Goal: Find specific page/section: Find specific page/section

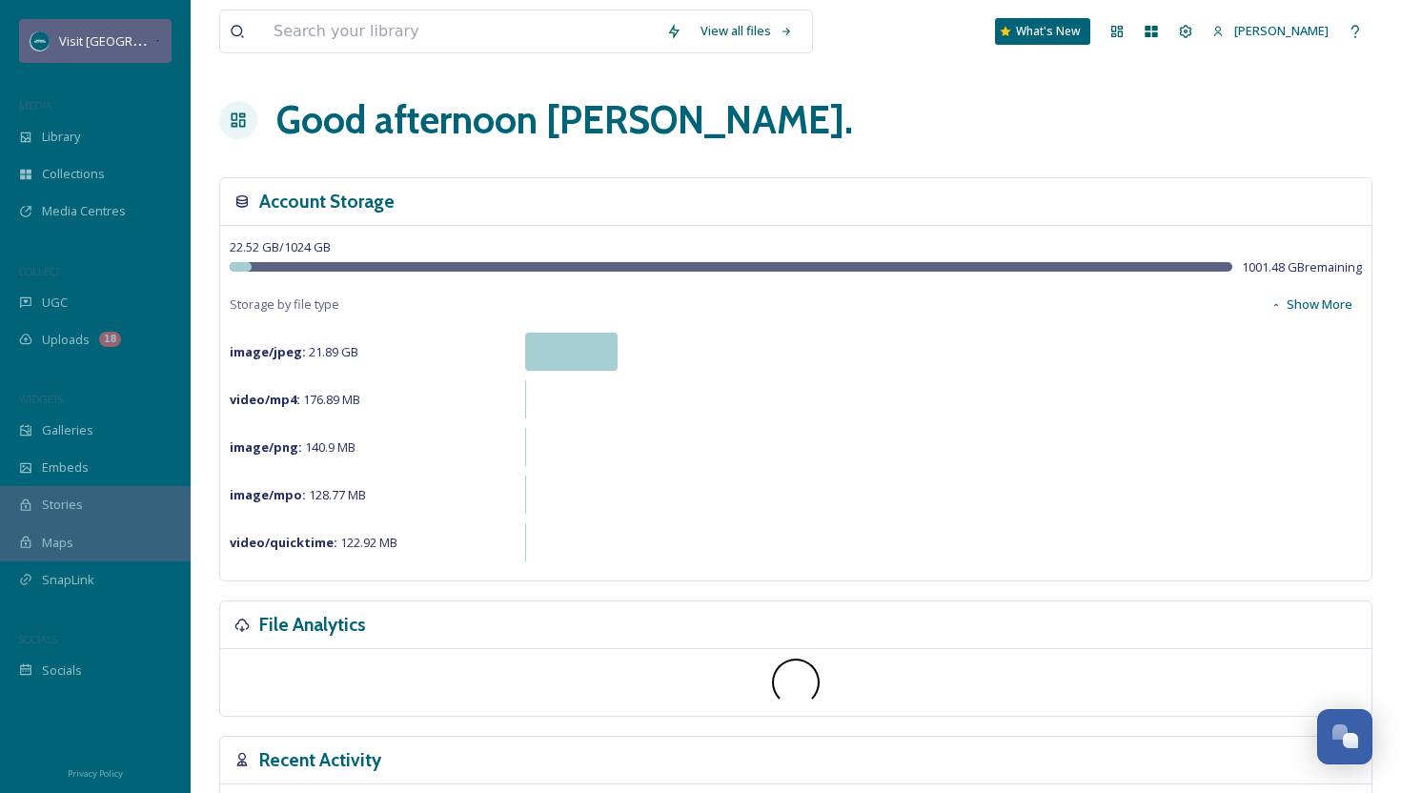
click at [96, 34] on span "Visit [GEOGRAPHIC_DATA][US_STATE]" at bounding box center [165, 40] width 212 height 18
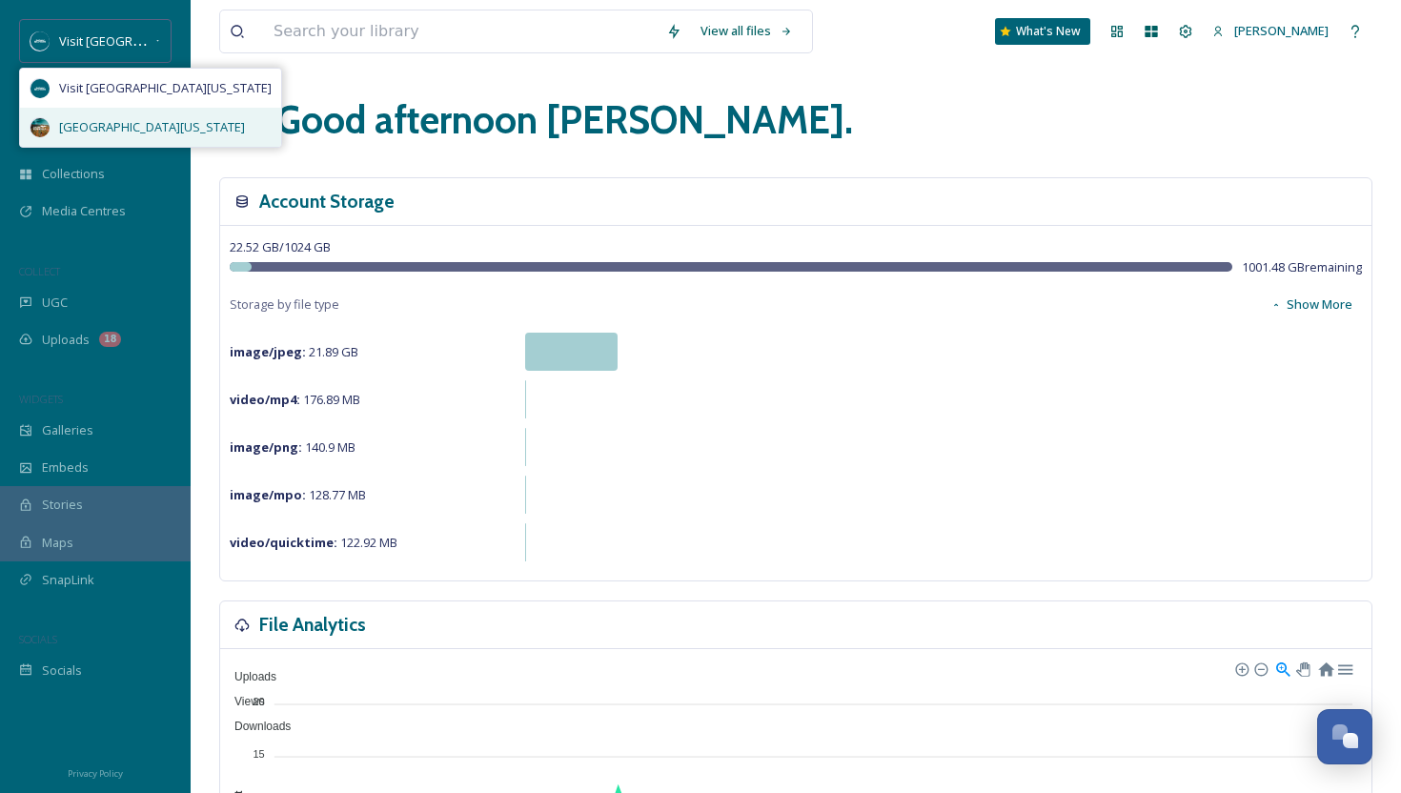
click at [94, 114] on div "[GEOGRAPHIC_DATA][US_STATE]" at bounding box center [150, 127] width 261 height 39
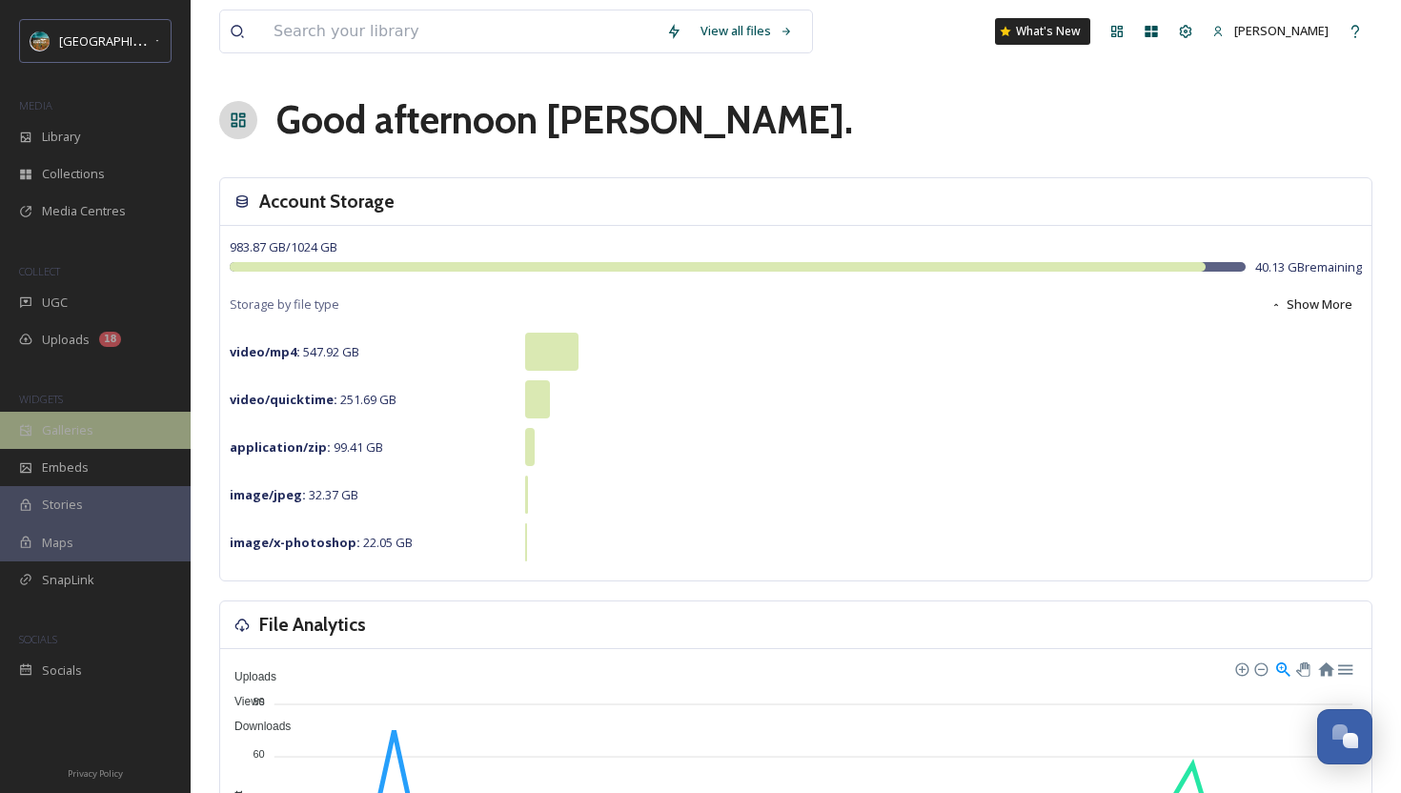
click at [92, 425] on div "Galleries" at bounding box center [95, 430] width 191 height 37
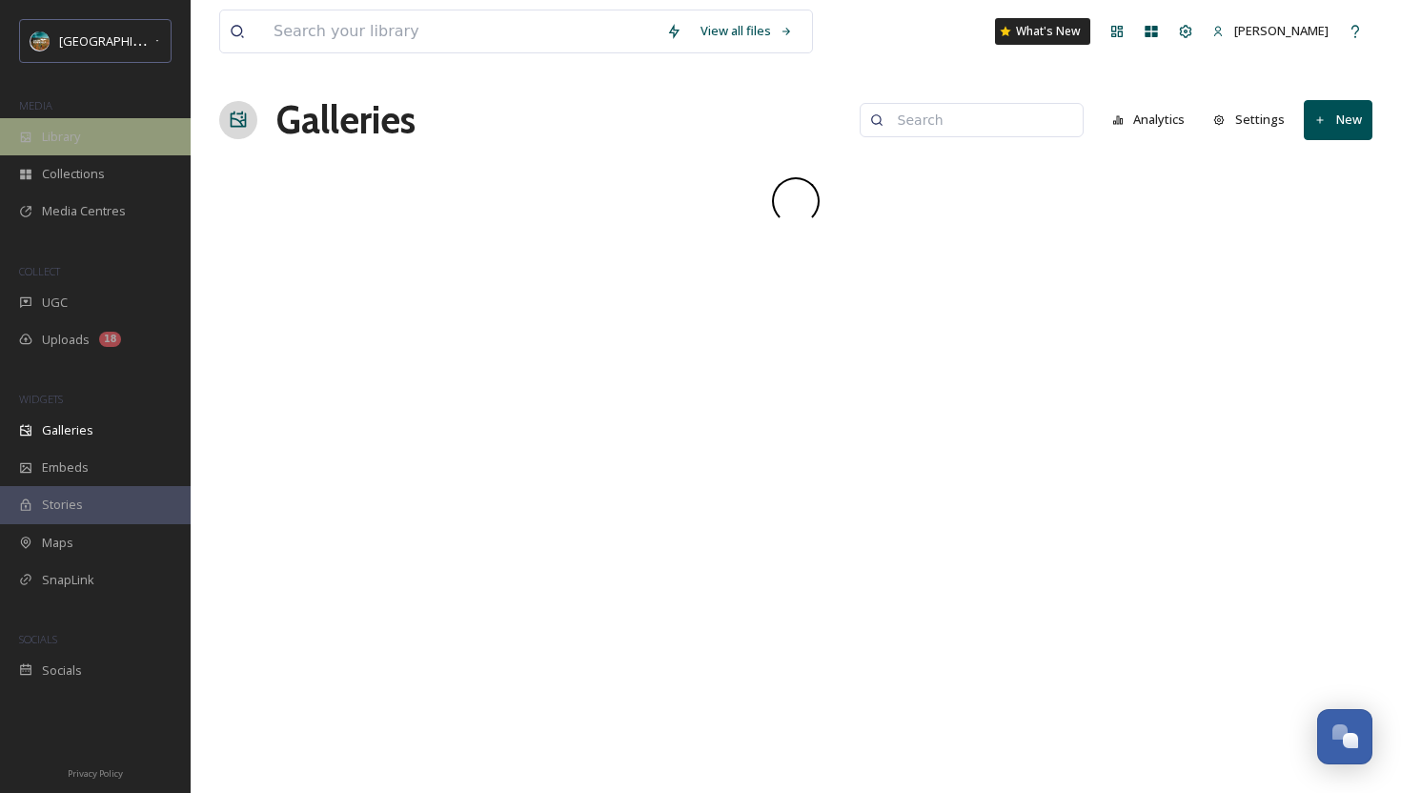
click at [103, 130] on div "Library" at bounding box center [95, 136] width 191 height 37
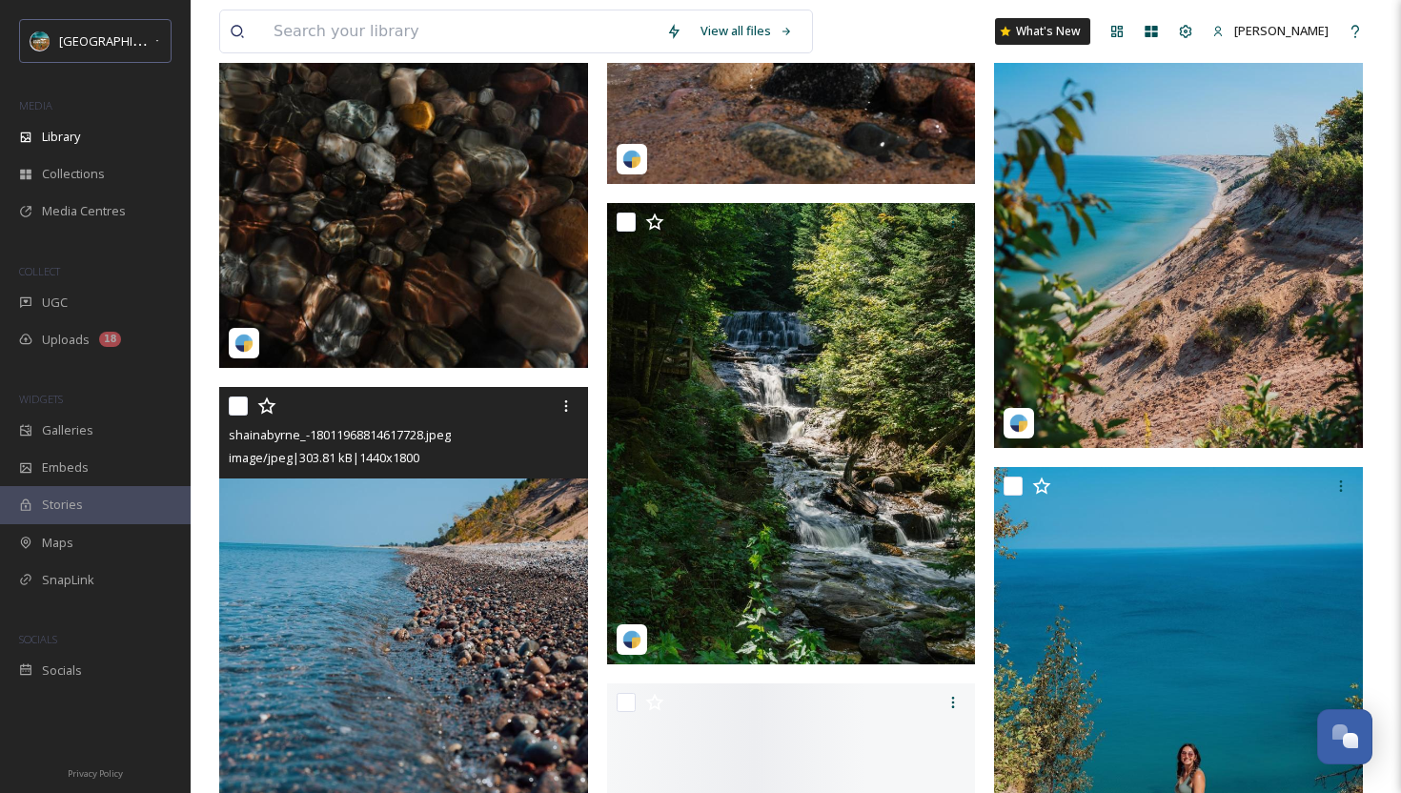
scroll to position [3388, 0]
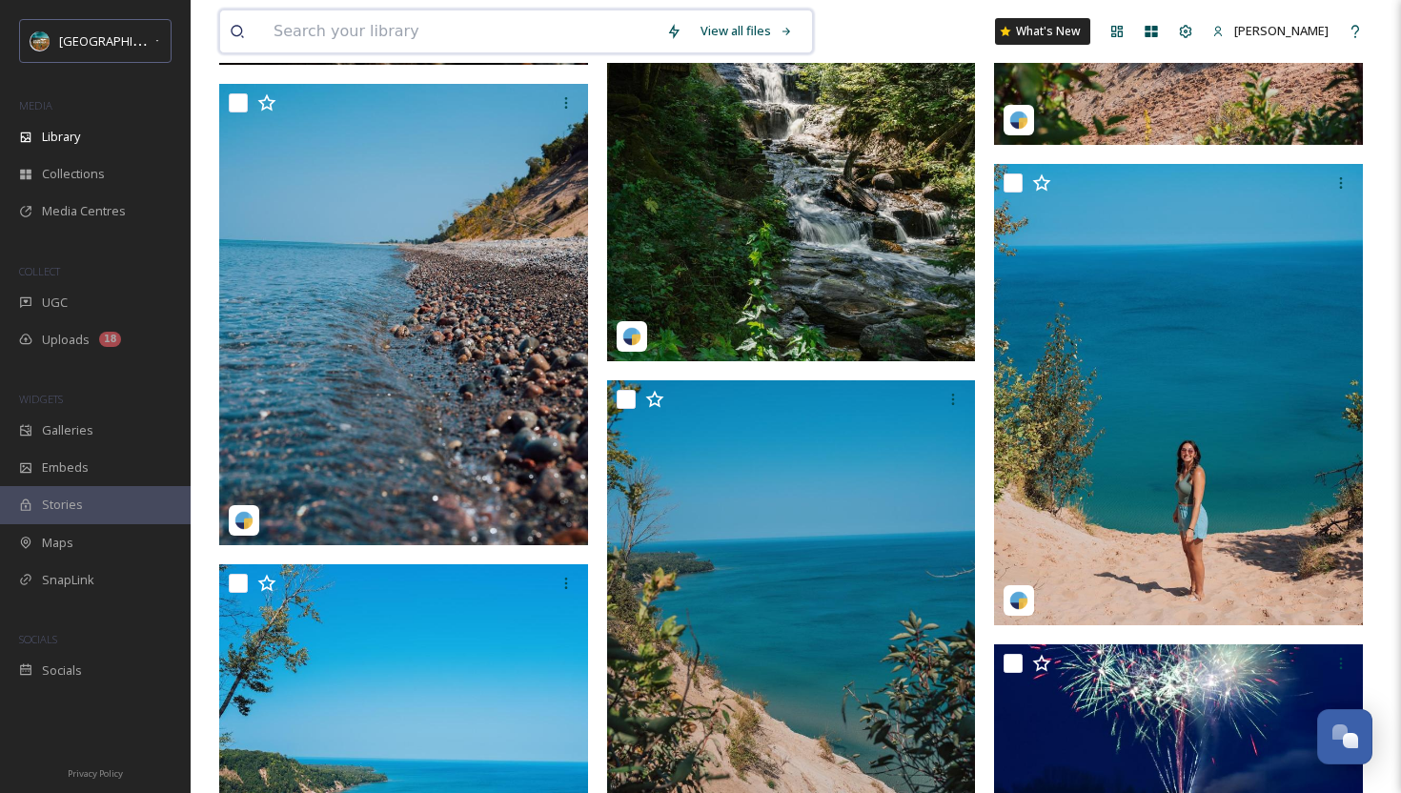
click at [443, 27] on input at bounding box center [460, 31] width 393 height 42
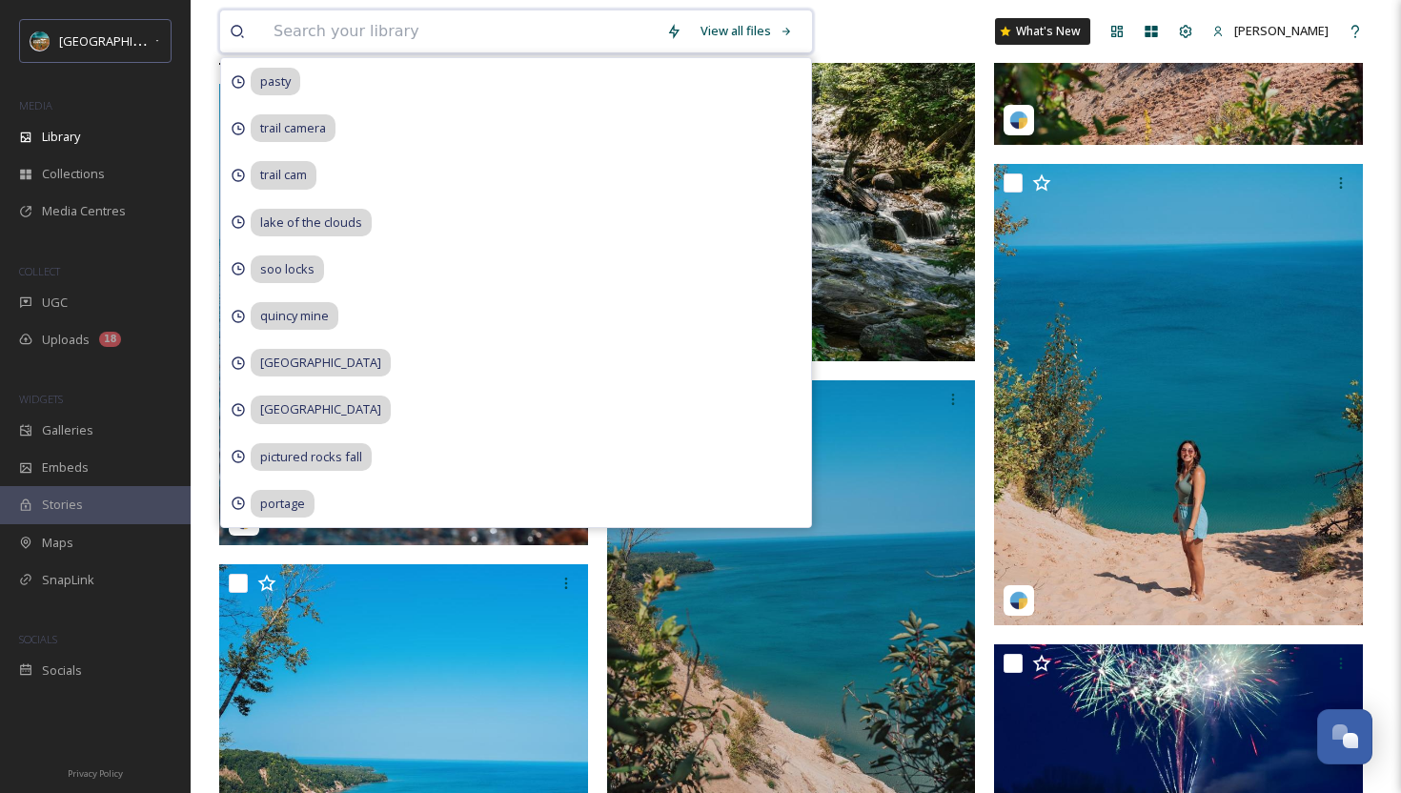
paste input "thechelseagrin"
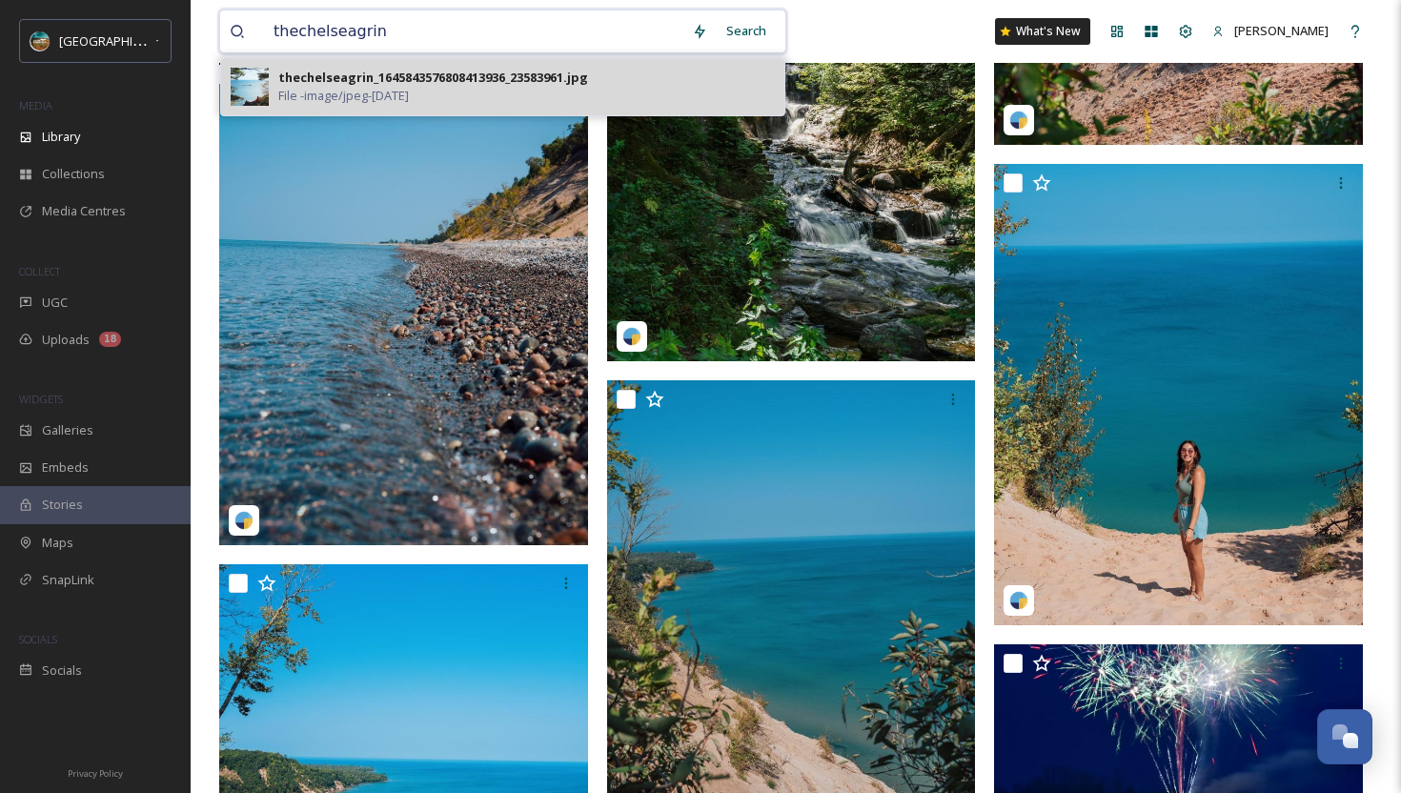
type input "thechelseagrin"
click at [518, 82] on div "thechelseagrin_1645843576808413936_23583961.jpg" at bounding box center [433, 78] width 310 height 18
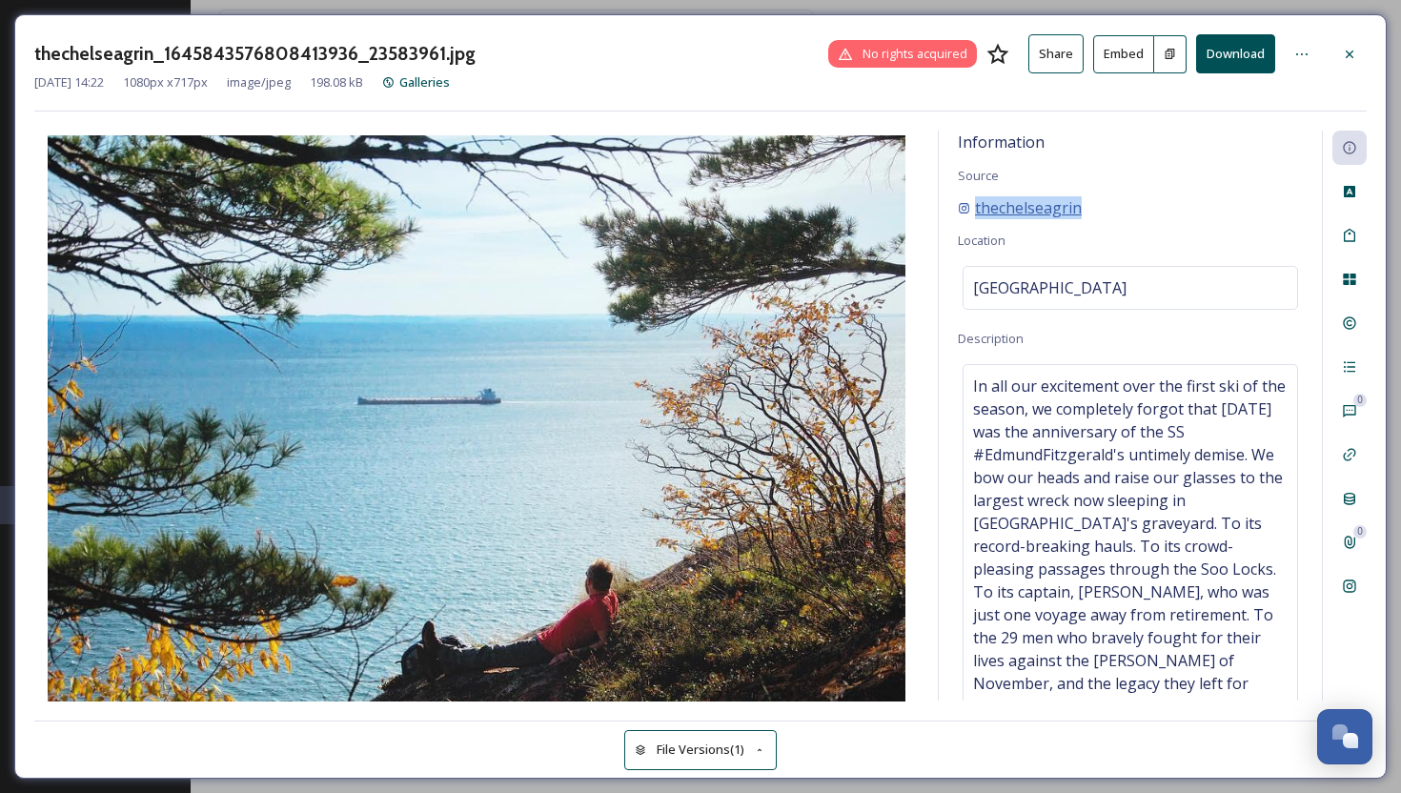
drag, startPoint x: 1112, startPoint y: 206, endPoint x: 981, endPoint y: 204, distance: 130.6
click at [981, 204] on div "thechelseagrin" at bounding box center [1130, 207] width 345 height 23
click at [1073, 171] on div "Information Source thechelseagrin Location [GEOGRAPHIC_DATA] Description In all…" at bounding box center [1130, 416] width 383 height 570
drag, startPoint x: 1103, startPoint y: 203, endPoint x: 976, endPoint y: 202, distance: 127.7
click at [974, 202] on div "thechelseagrin" at bounding box center [1130, 207] width 345 height 23
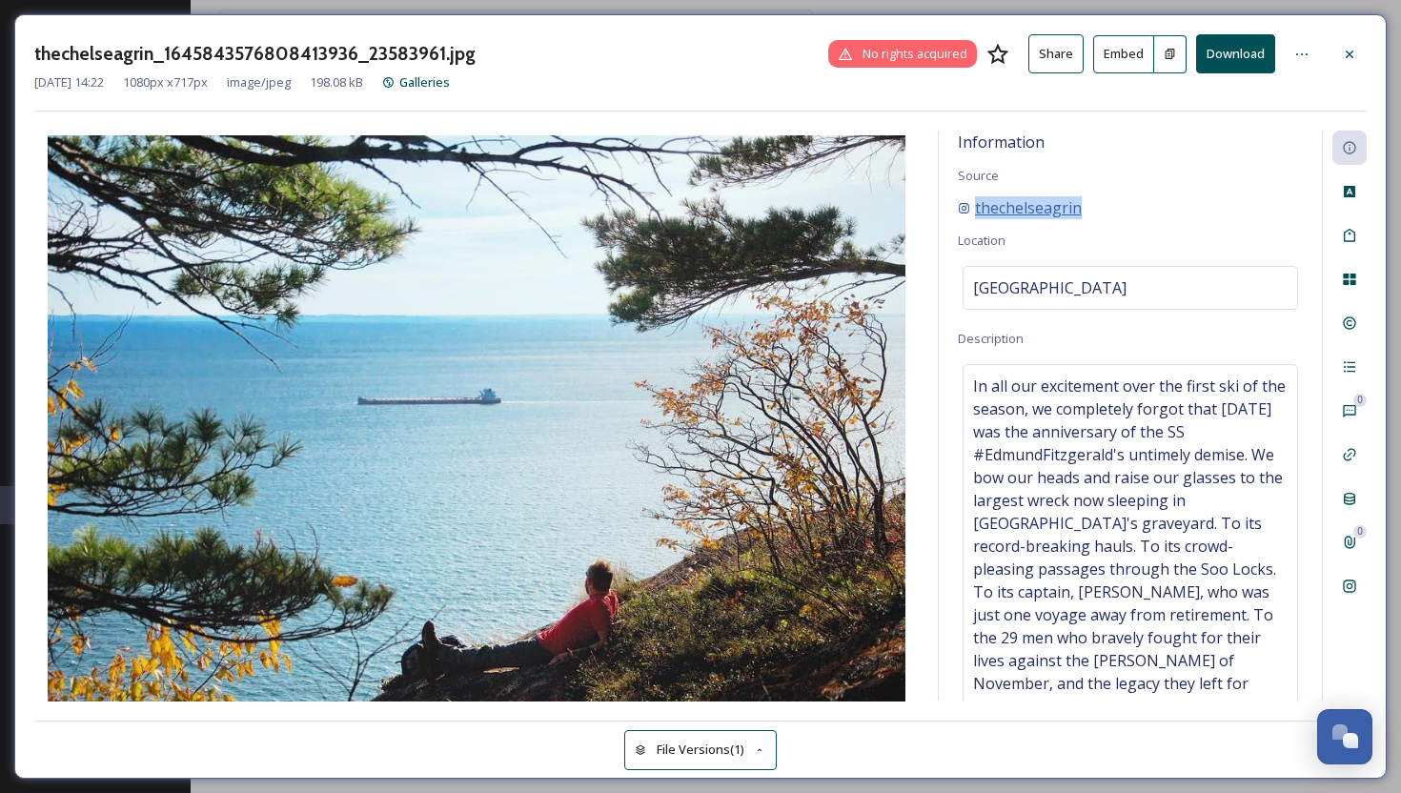
copy span "thechelseagrin"
click at [1353, 55] on icon at bounding box center [1349, 54] width 15 height 15
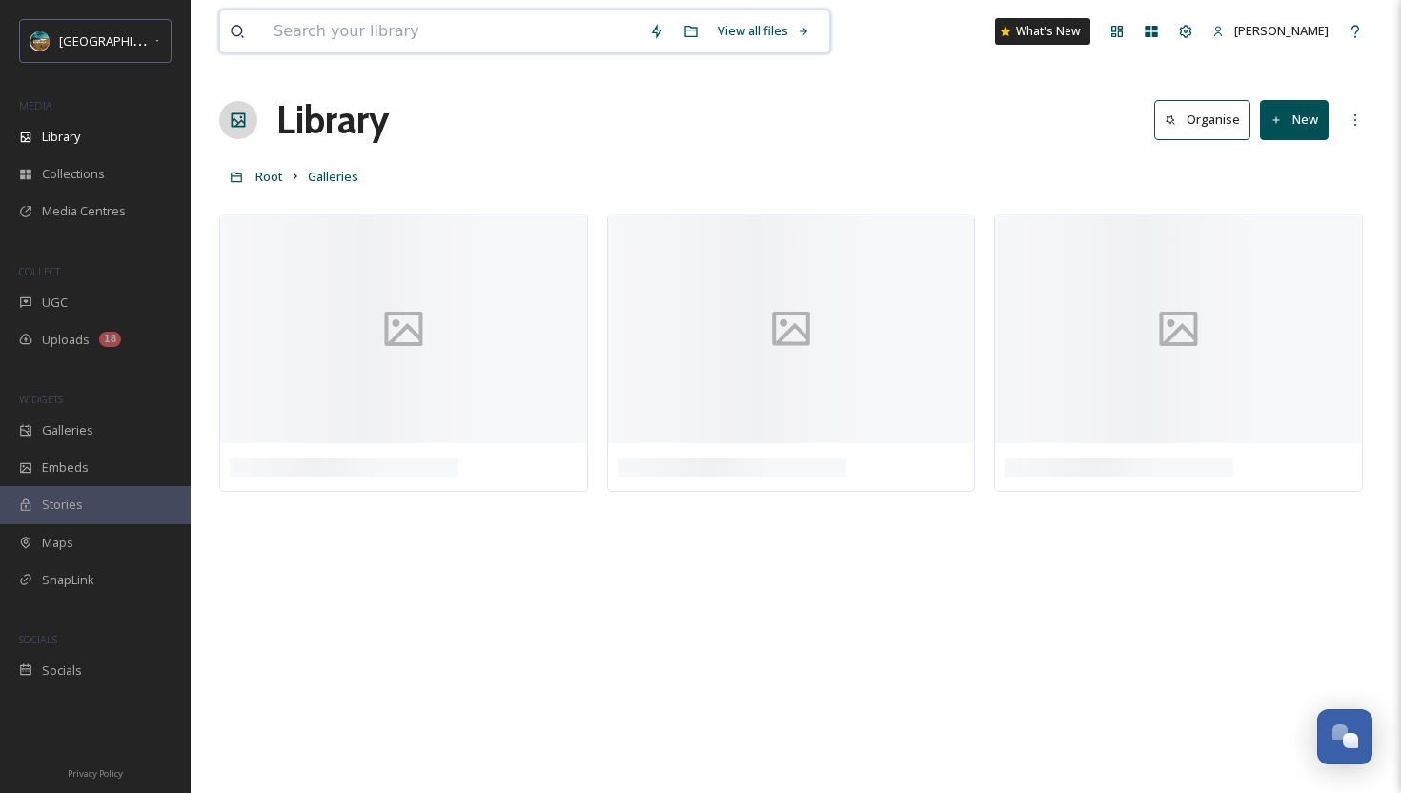
click at [585, 28] on input at bounding box center [451, 31] width 375 height 42
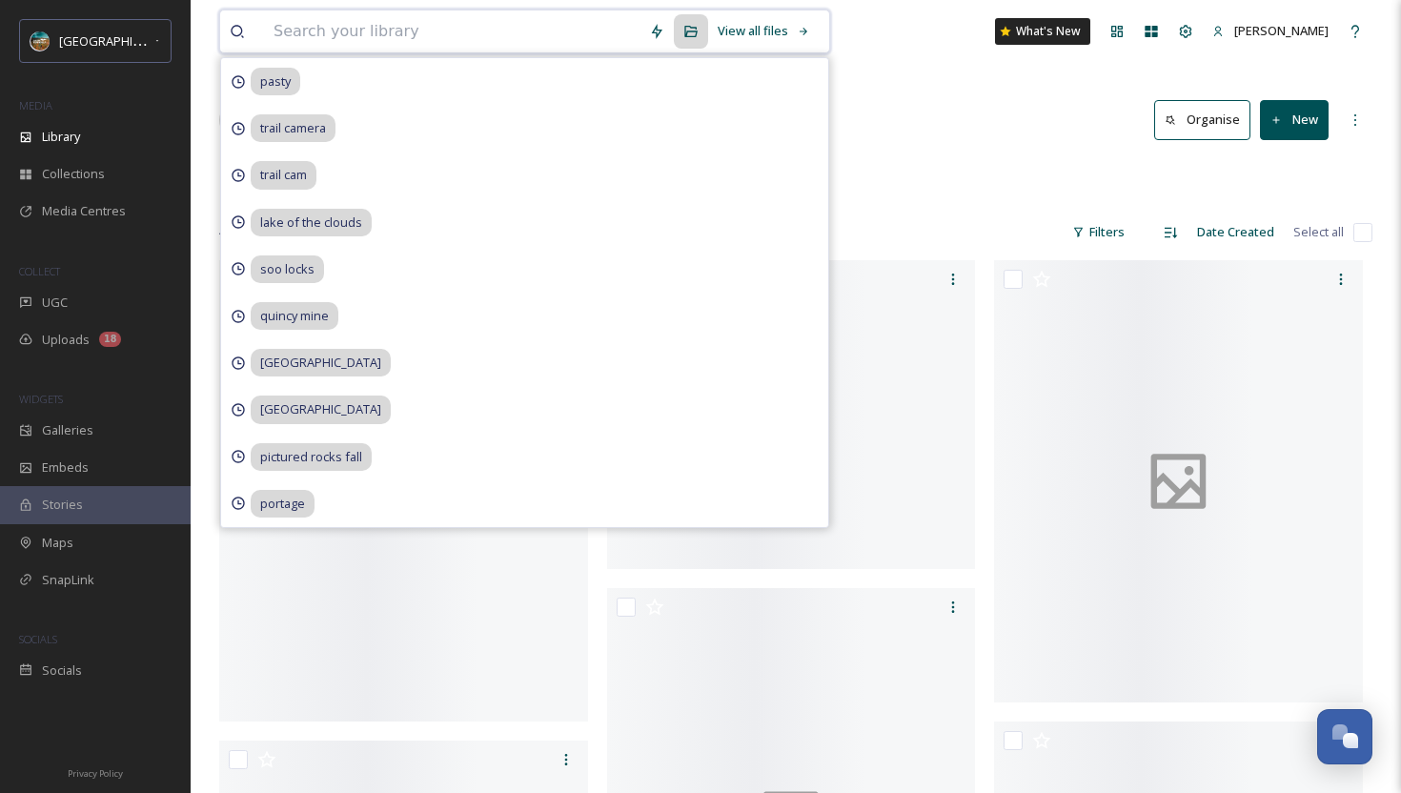
paste input "sprayfallssunset-[PERSON_NAME]%20Ross.jpg"
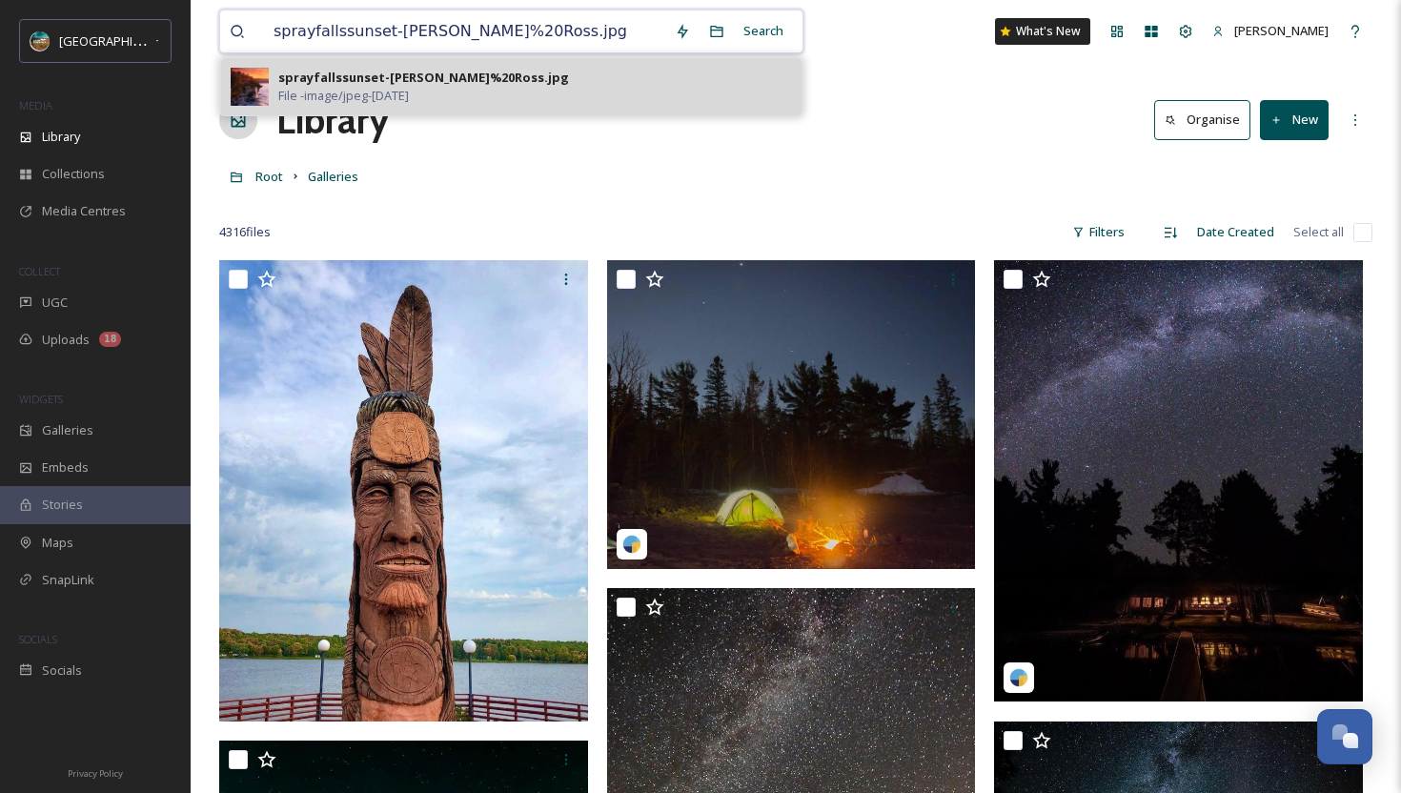
type input "sprayfallssunset-[PERSON_NAME]%20Ross.jpg"
click at [571, 69] on div "sprayfallssunset-[PERSON_NAME]%20Ross.jpg File - image/jpeg - [DATE]" at bounding box center [535, 87] width 514 height 36
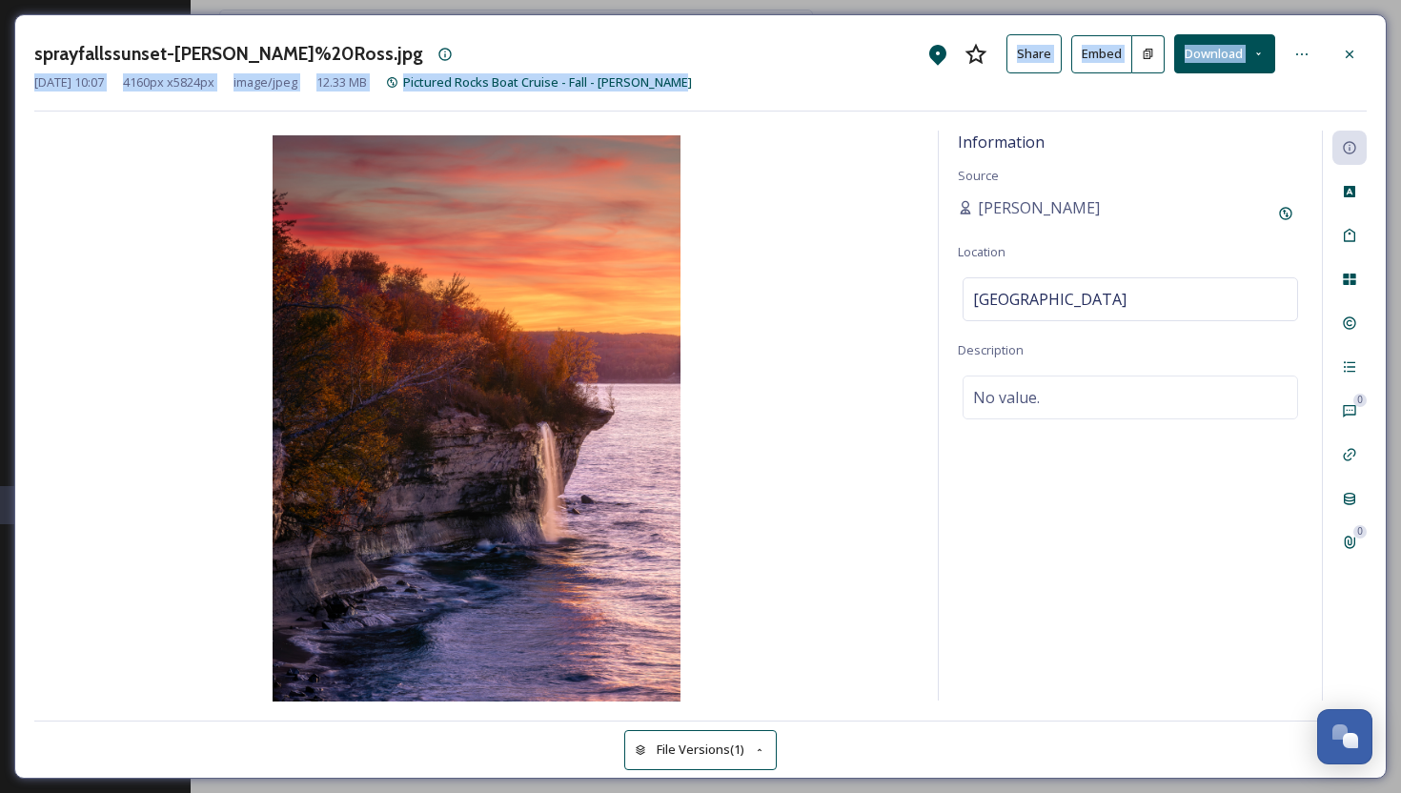
drag, startPoint x: 746, startPoint y: 71, endPoint x: 725, endPoint y: 88, distance: 27.1
click at [726, 88] on div "sprayfallssunset-[PERSON_NAME]%20Ross.jpg Share Embed Download [DATE] 10:07 416…" at bounding box center [700, 72] width 1332 height 77
copy div "Share Embed Download [DATE] 10:07 4160 px x 5824 px image/jpeg 12.33 MB Picture…"
